Goal: Task Accomplishment & Management: Manage account settings

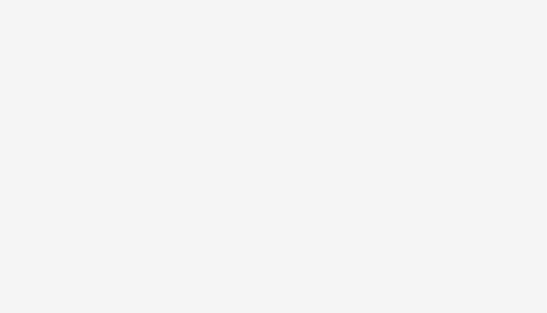
click at [122, 138] on div at bounding box center [273, 156] width 547 height 313
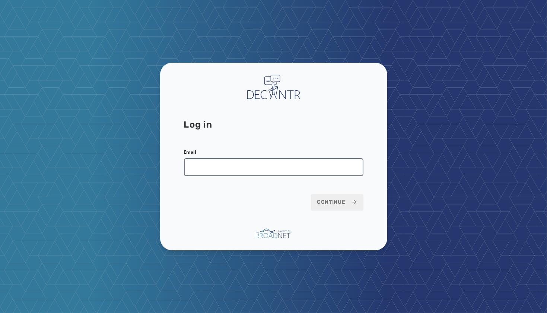
click at [274, 164] on input "Email" at bounding box center [274, 167] width 180 height 18
type input "**********"
click at [311, 194] on button "Continue" at bounding box center [337, 202] width 53 height 16
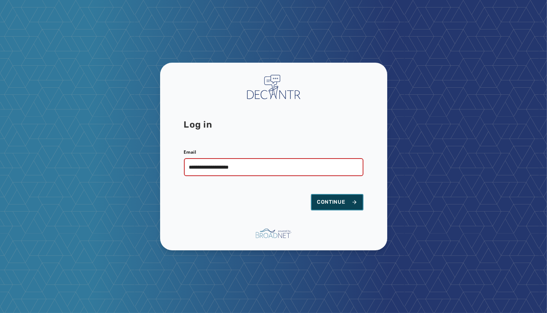
click at [339, 195] on button "Continue" at bounding box center [337, 202] width 53 height 16
click at [352, 203] on icon at bounding box center [355, 202] width 6 height 6
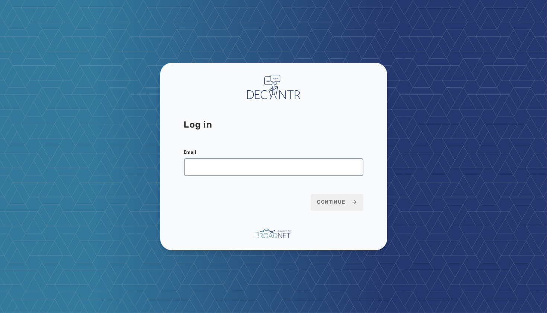
drag, startPoint x: 68, startPoint y: 116, endPoint x: 56, endPoint y: 110, distance: 13.5
click at [56, 110] on div "Log in Email Continue" at bounding box center [273, 156] width 547 height 313
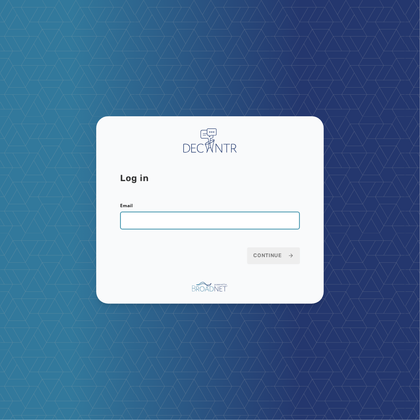
click at [234, 219] on input "Email" at bounding box center [210, 221] width 180 height 18
click at [209, 219] on input "Email" at bounding box center [210, 221] width 180 height 18
type input "**********"
click at [247, 247] on button "Continue" at bounding box center [273, 255] width 53 height 16
